Goal: Complete application form

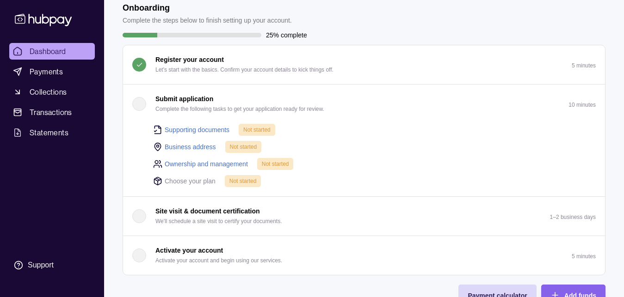
scroll to position [142, 0]
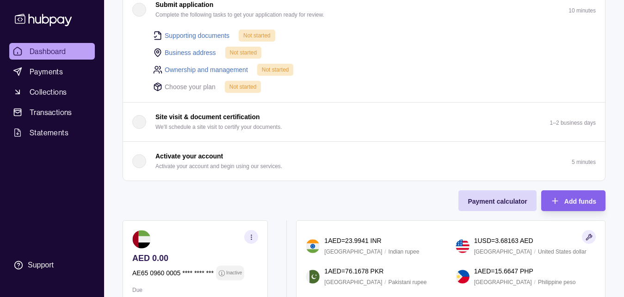
click at [178, 39] on link "Supporting documents" at bounding box center [197, 36] width 65 height 10
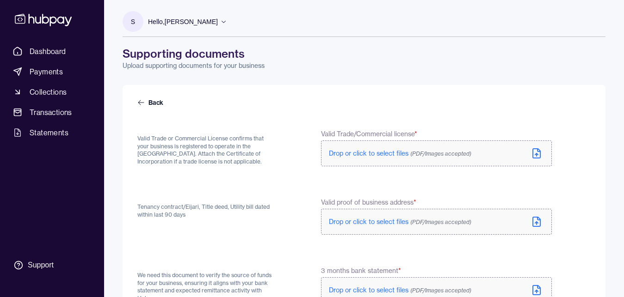
click at [407, 151] on span "Drop or click to select files (PDF/Images accepted)" at bounding box center [400, 153] width 142 height 8
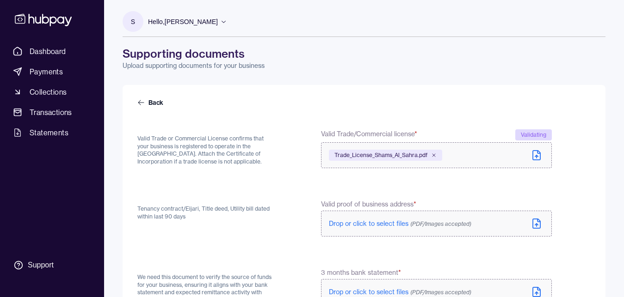
click at [356, 210] on div "Valid proof of business address * Drop or click to select files (PDF/Images acc…" at bounding box center [436, 219] width 231 height 39
click at [358, 224] on span "Drop or click to select files (PDF/Images accepted)" at bounding box center [400, 224] width 142 height 8
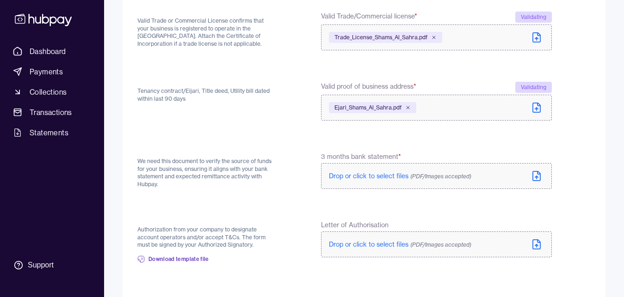
scroll to position [142, 0]
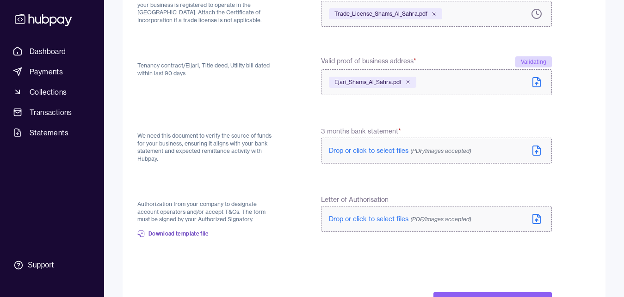
click at [344, 153] on span "Drop or click to select files (PDF/Images accepted)" at bounding box center [400, 151] width 142 height 8
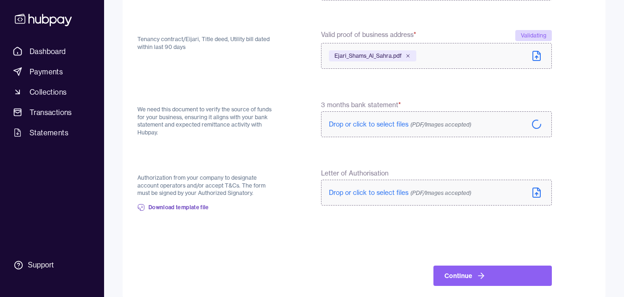
scroll to position [181, 0]
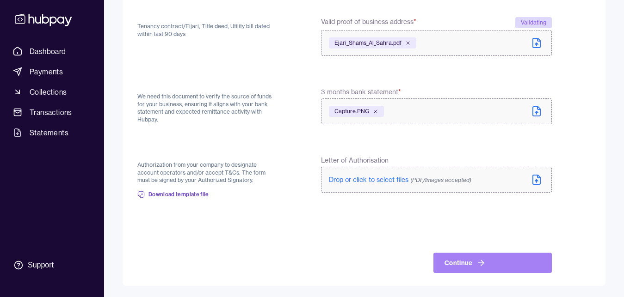
click at [477, 264] on icon at bounding box center [481, 263] width 9 height 9
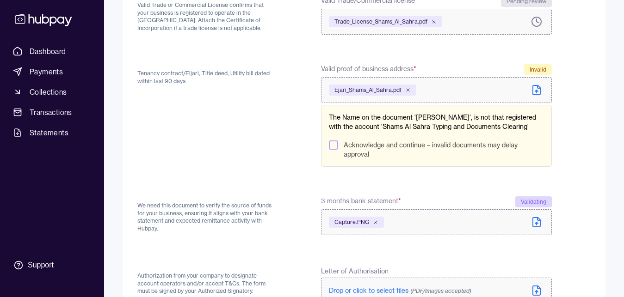
scroll to position [267, 0]
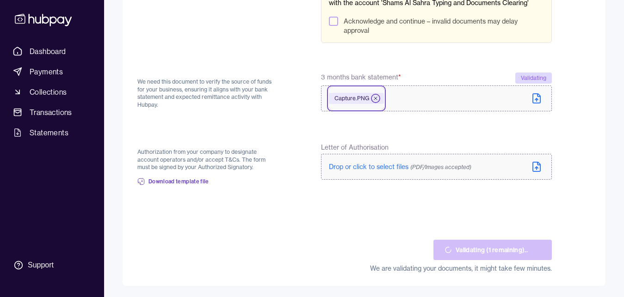
click at [374, 99] on icon at bounding box center [375, 98] width 3 height 3
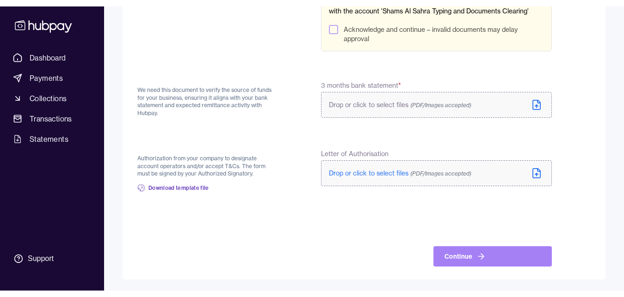
scroll to position [252, 0]
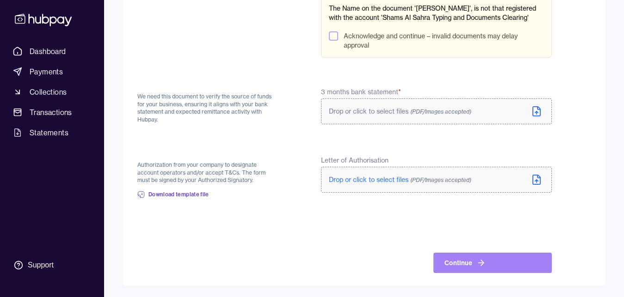
click at [373, 112] on span "Drop or click to select files (PDF/Images accepted)" at bounding box center [400, 111] width 142 height 8
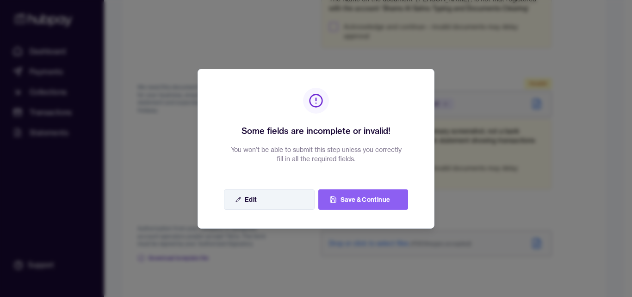
click at [291, 195] on button "Edit" at bounding box center [269, 200] width 91 height 20
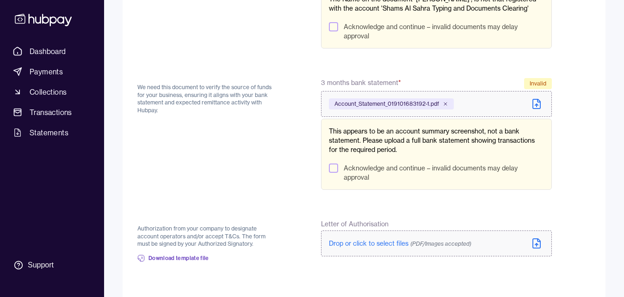
click at [332, 173] on button "Acknowledge and continue – invalid documents may delay approval" at bounding box center [333, 168] width 9 height 9
click at [337, 31] on button "Acknowledge and continue – invalid documents may delay approval" at bounding box center [333, 26] width 9 height 9
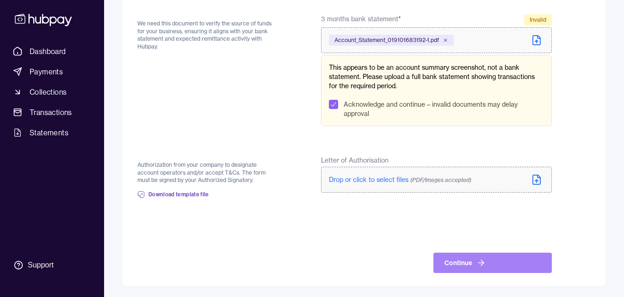
scroll to position [325, 0]
click at [482, 264] on icon at bounding box center [482, 263] width 3 height 6
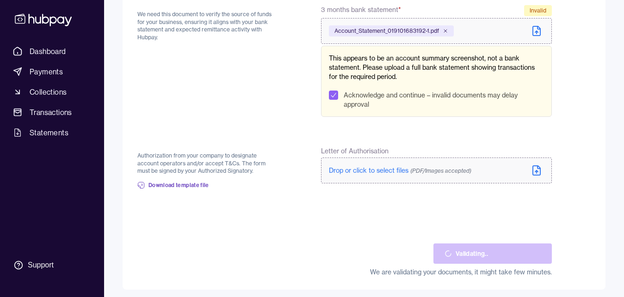
scroll to position [194, 0]
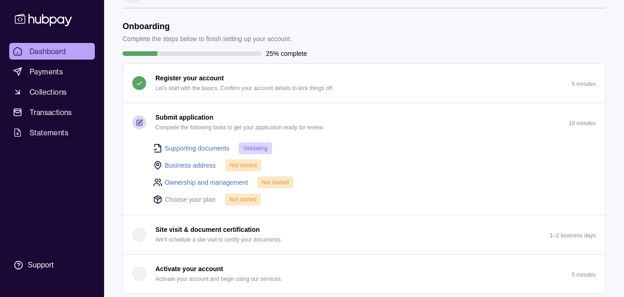
scroll to position [47, 0]
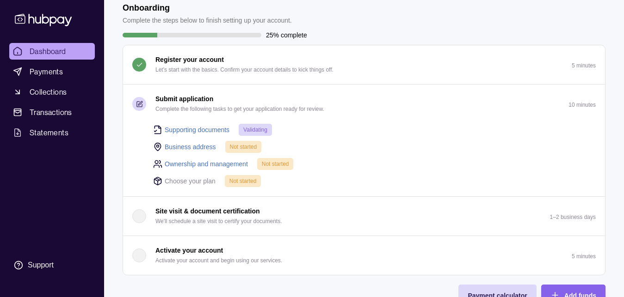
click at [174, 148] on link "Business address" at bounding box center [190, 147] width 51 height 10
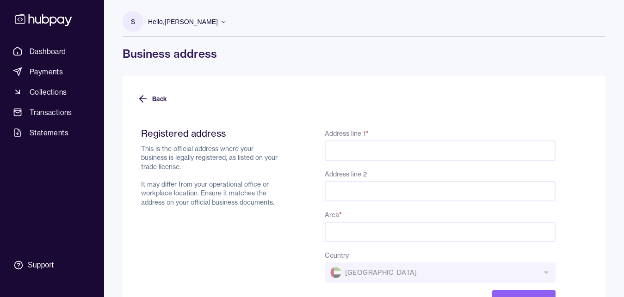
click at [353, 151] on input "Address line 1 *" at bounding box center [440, 151] width 231 height 20
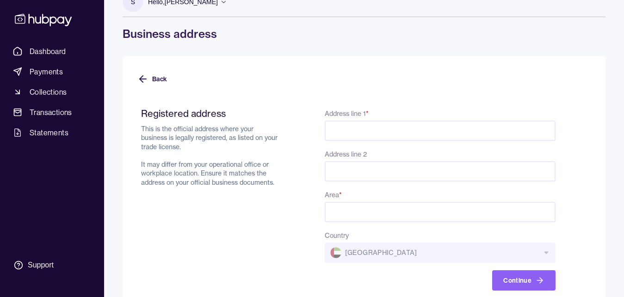
scroll to position [37, 0]
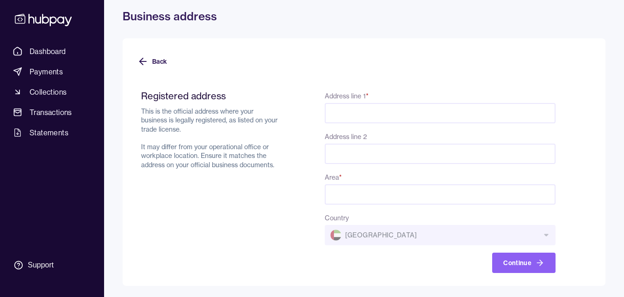
paste input "**********"
type input "**********"
click at [353, 197] on input "Area *" at bounding box center [440, 195] width 231 height 20
paste input "**********"
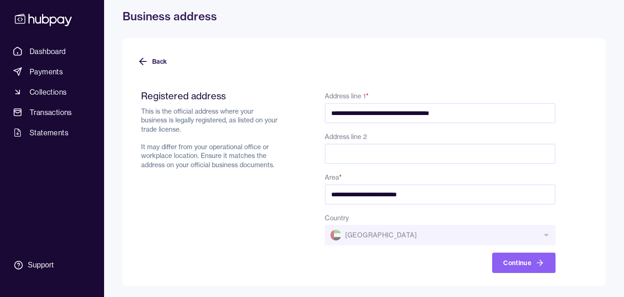
type input "**********"
click at [292, 168] on div "**********" at bounding box center [348, 181] width 415 height 183
click at [508, 258] on button "Continue" at bounding box center [523, 263] width 63 height 20
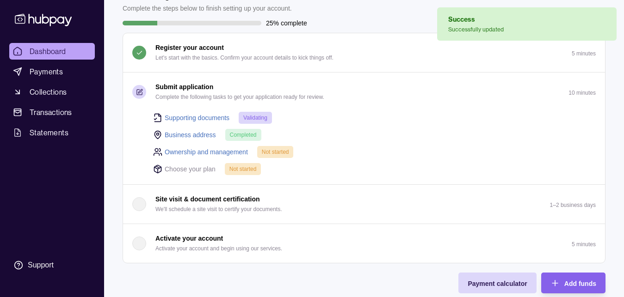
scroll to position [94, 0]
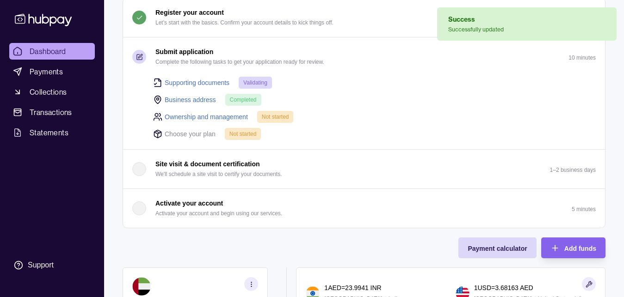
click at [186, 115] on link "Ownership and management" at bounding box center [206, 117] width 83 height 10
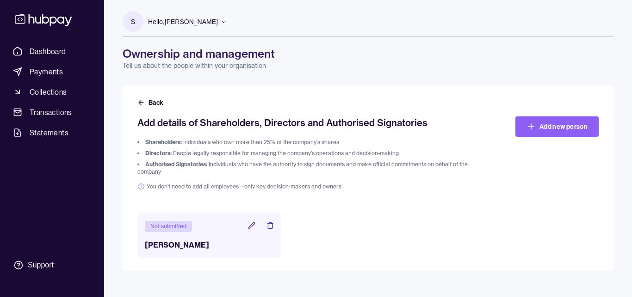
click at [255, 225] on icon at bounding box center [251, 225] width 7 height 7
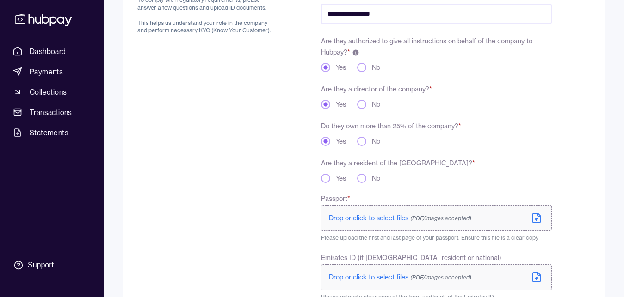
scroll to position [142, 0]
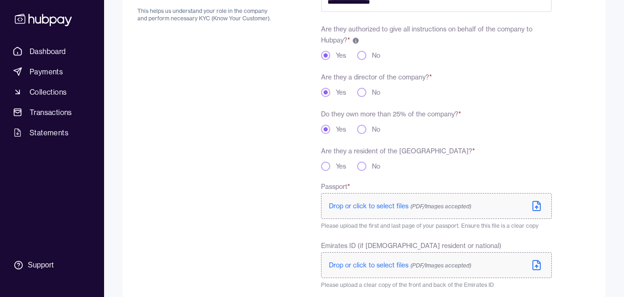
click at [329, 168] on button "Yes" at bounding box center [325, 166] width 9 height 9
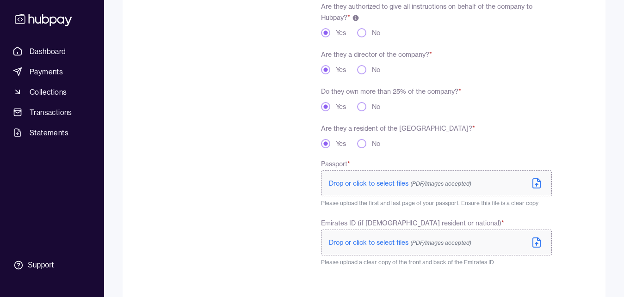
scroll to position [211, 0]
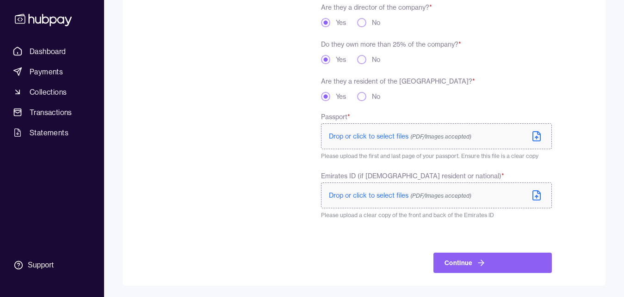
click at [355, 196] on span "Drop or click to select files (PDF/Images accepted)" at bounding box center [400, 196] width 142 height 8
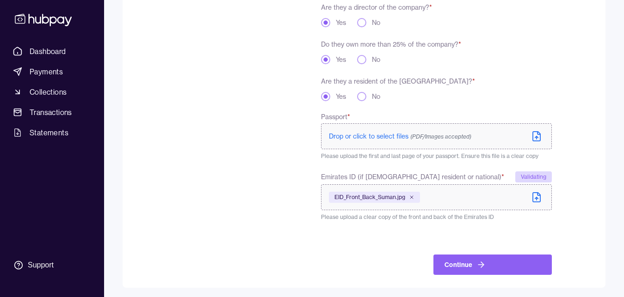
click at [375, 130] on label "Drop or click to select files (PDF/Images accepted)" at bounding box center [436, 137] width 231 height 26
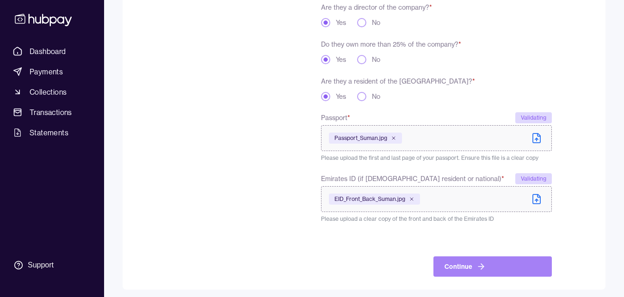
click at [479, 265] on icon "submit" at bounding box center [481, 266] width 9 height 9
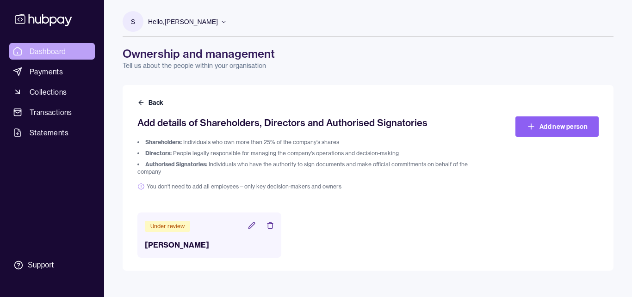
click at [53, 50] on span "Dashboard" at bounding box center [48, 51] width 37 height 11
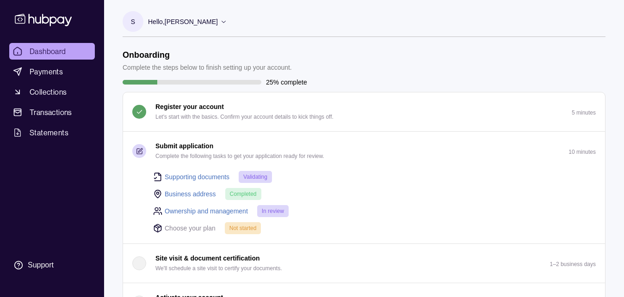
click at [200, 231] on p "Choose your plan" at bounding box center [190, 228] width 51 height 10
click at [257, 233] on div "Not started" at bounding box center [243, 229] width 37 height 12
click at [249, 229] on span "Not started" at bounding box center [242, 228] width 27 height 6
click at [175, 229] on p "Choose your plan" at bounding box center [190, 228] width 51 height 10
click at [150, 227] on div "Supporting documents Validating Business address Completed Ownership and manage…" at bounding box center [369, 203] width 454 height 64
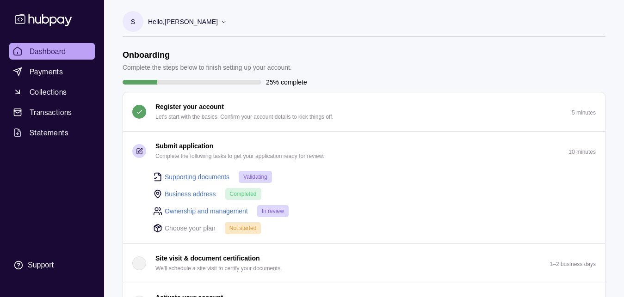
click at [179, 231] on p "Choose your plan" at bounding box center [190, 228] width 51 height 10
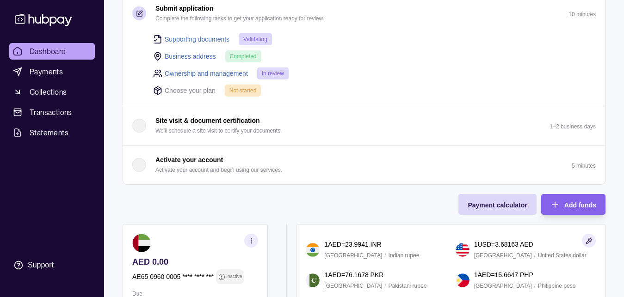
scroll to position [142, 0]
